Goal: Find specific page/section: Find specific page/section

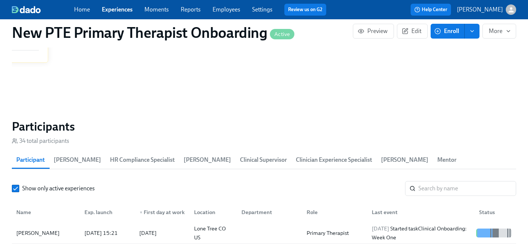
scroll to position [636, 0]
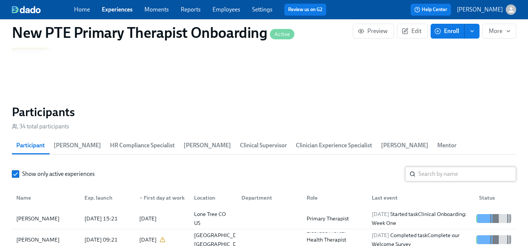
click at [444, 166] on input "search" at bounding box center [468, 173] width 98 height 15
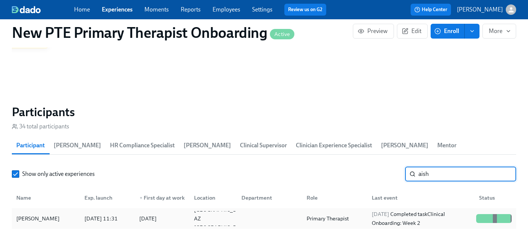
type input "aish"
click at [33, 214] on div "[PERSON_NAME]" at bounding box center [37, 218] width 49 height 9
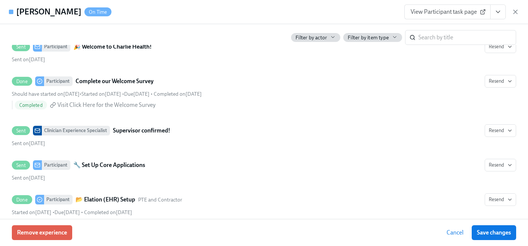
scroll to position [654, 0]
